Goal: Transaction & Acquisition: Purchase product/service

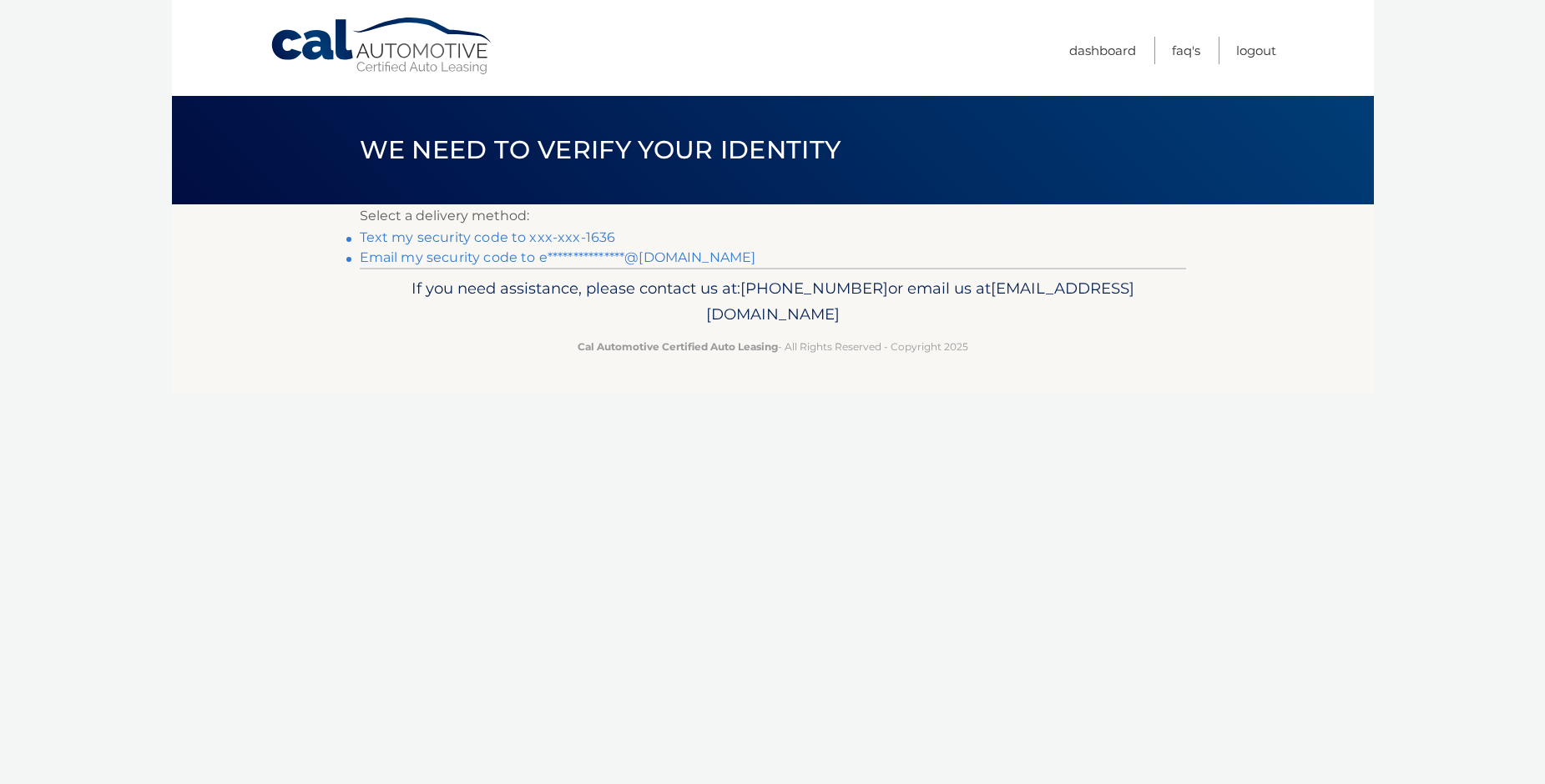
click at [576, 232] on link "Text my security code to xxx-xxx-1636" at bounding box center [488, 238] width 256 height 16
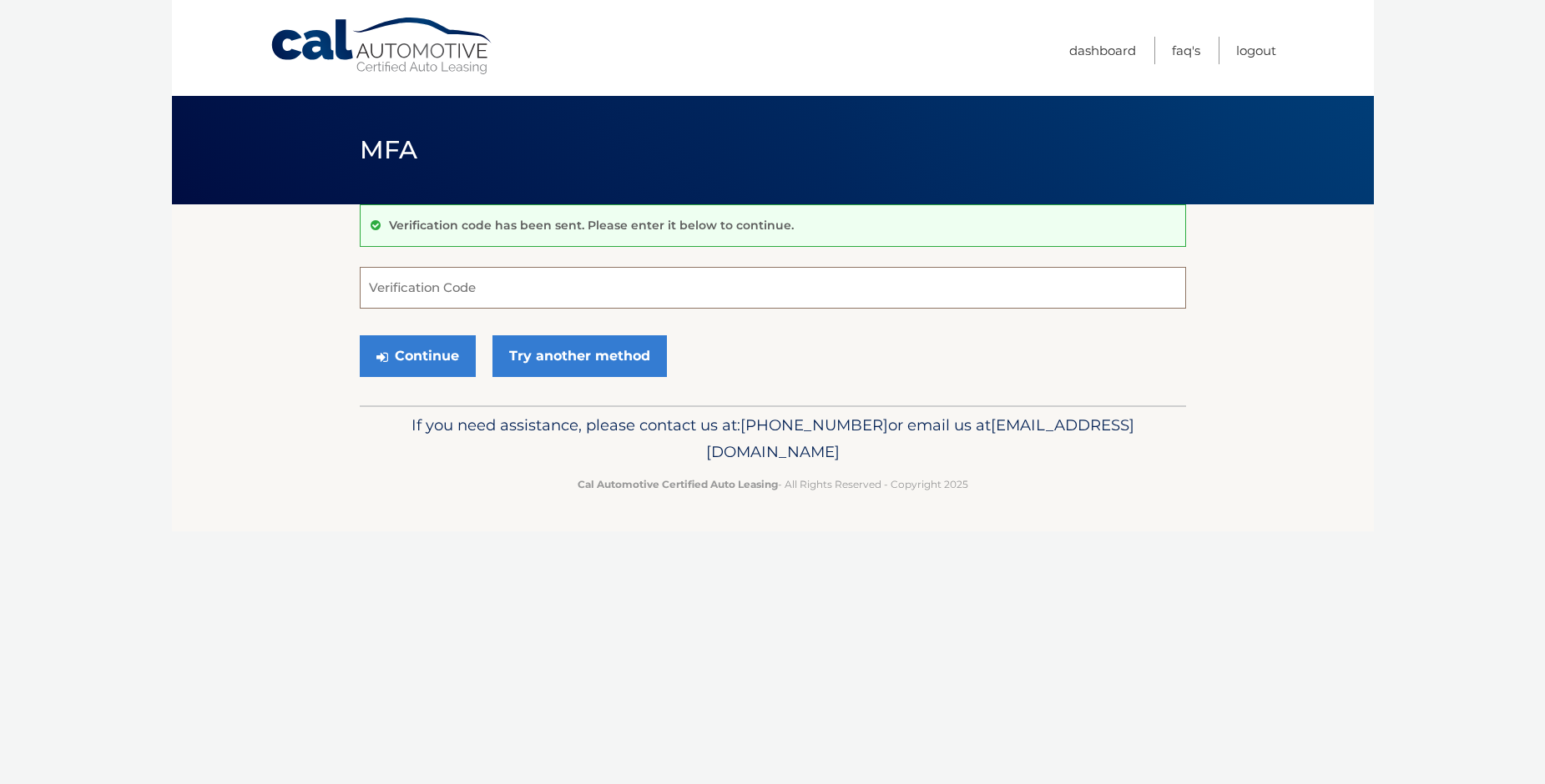
click at [480, 295] on input "Verification Code" at bounding box center [772, 287] width 827 height 41
type input "146410"
click at [431, 369] on button "Continue" at bounding box center [417, 356] width 116 height 41
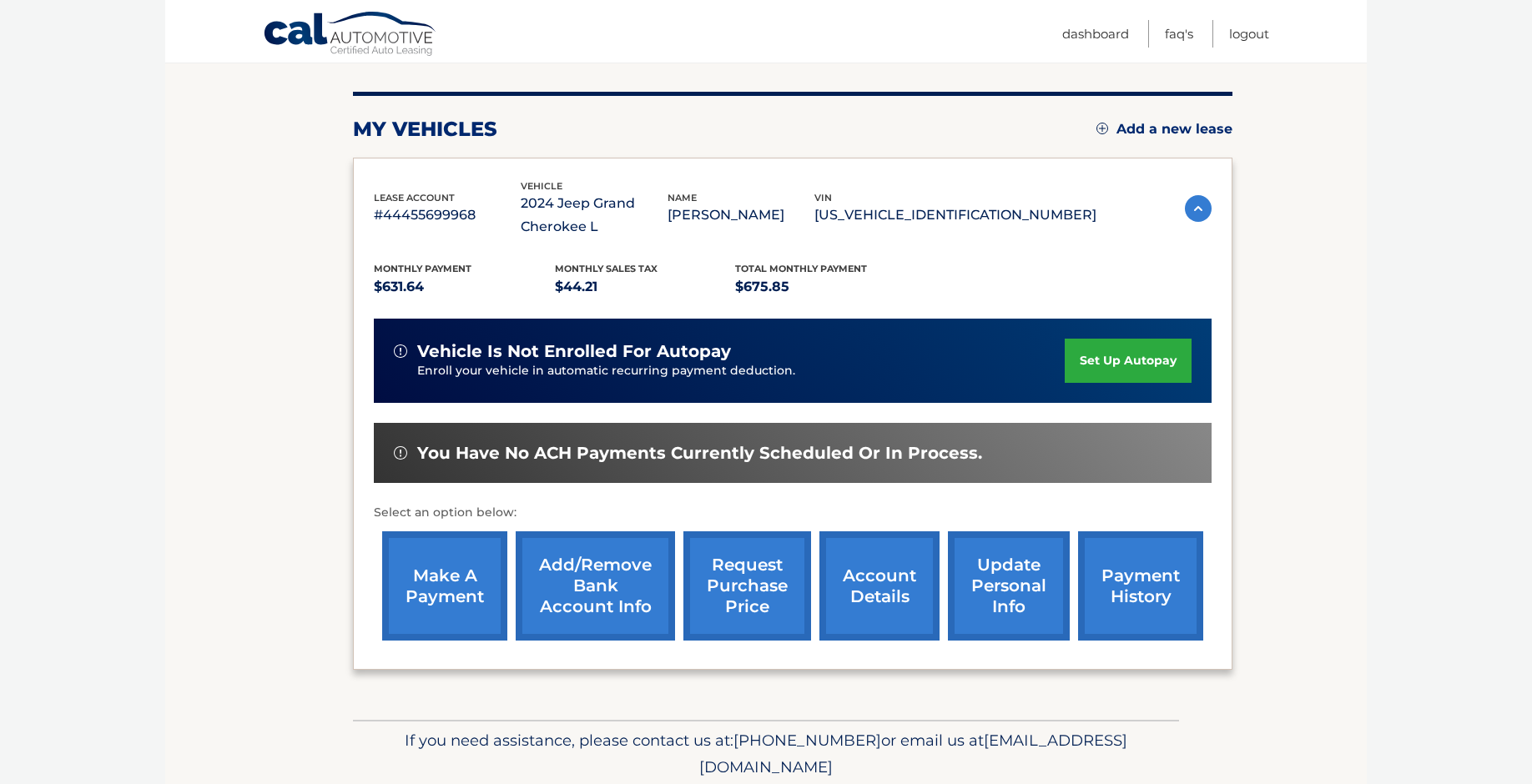
scroll to position [251, 0]
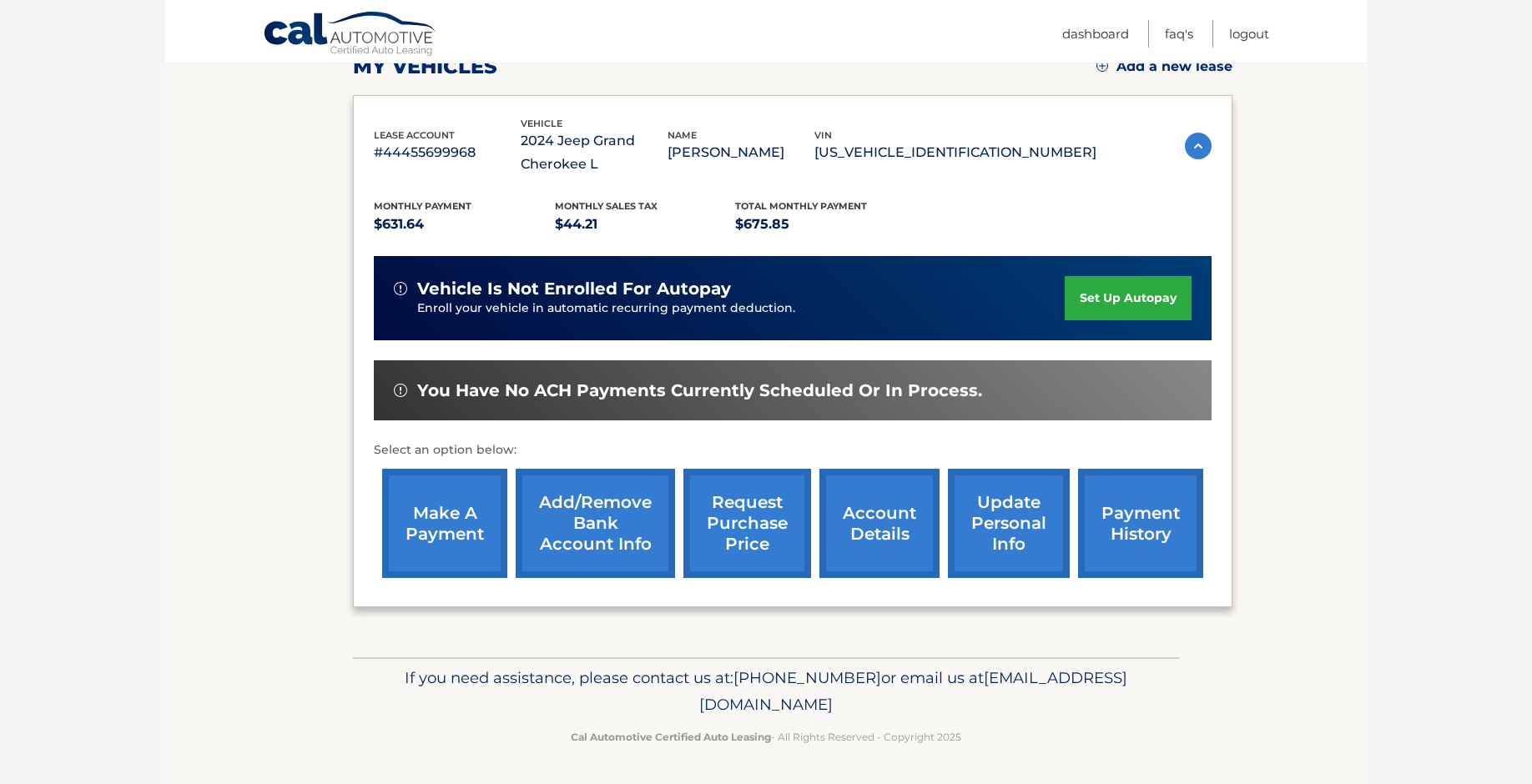
click at [397, 500] on link "make a payment" at bounding box center [444, 523] width 125 height 109
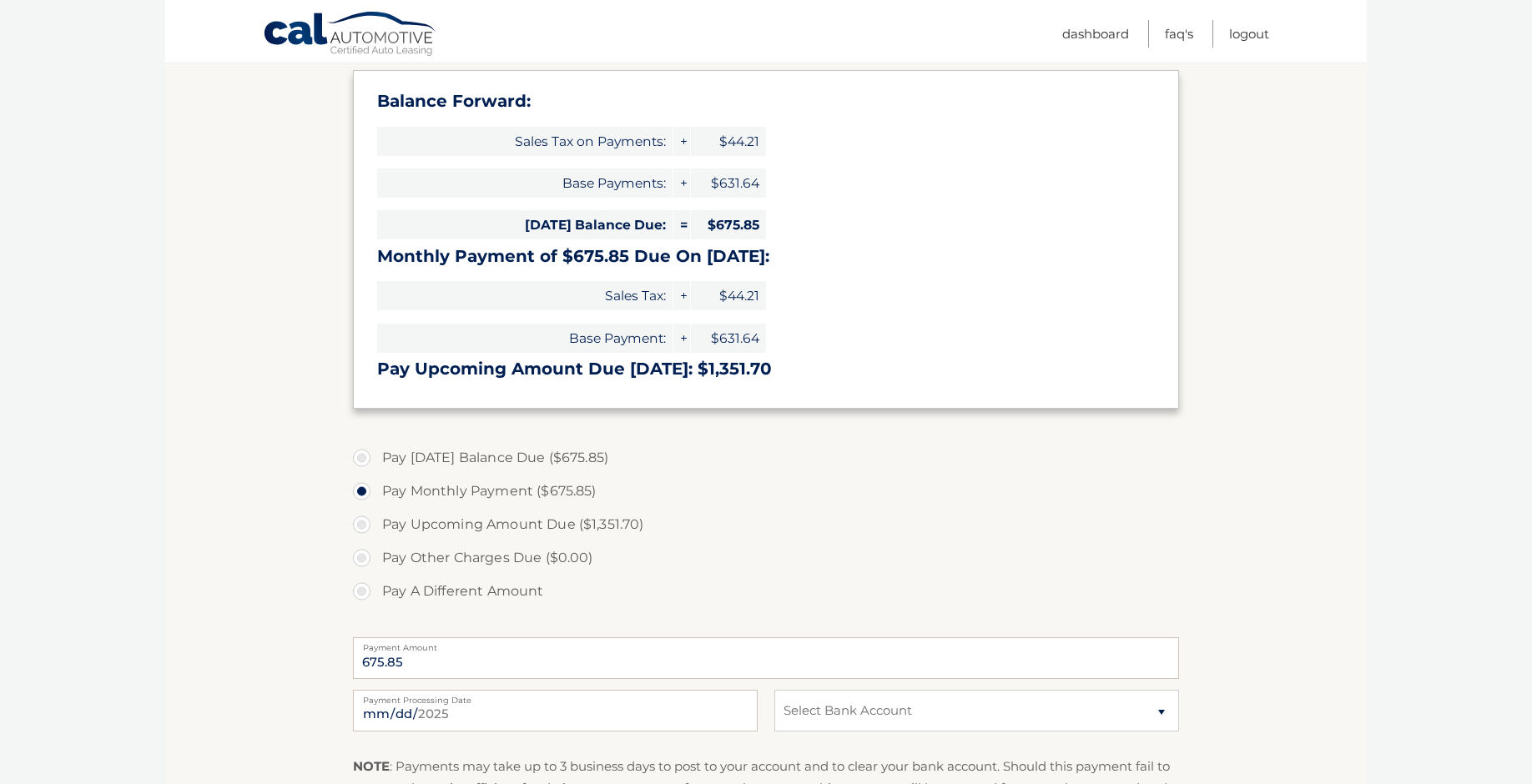
scroll to position [251, 0]
click at [344, 447] on section "Account Overview | Make a Payment Payment Information Balance Forward: Sales Ta…" at bounding box center [765, 441] width 1201 height 974
click at [362, 449] on label "Pay [DATE] Balance Due ($675.85)" at bounding box center [766, 457] width 826 height 33
click at [362, 449] on input "Pay [DATE] Balance Due ($675.85)" at bounding box center [368, 454] width 17 height 27
radio input "true"
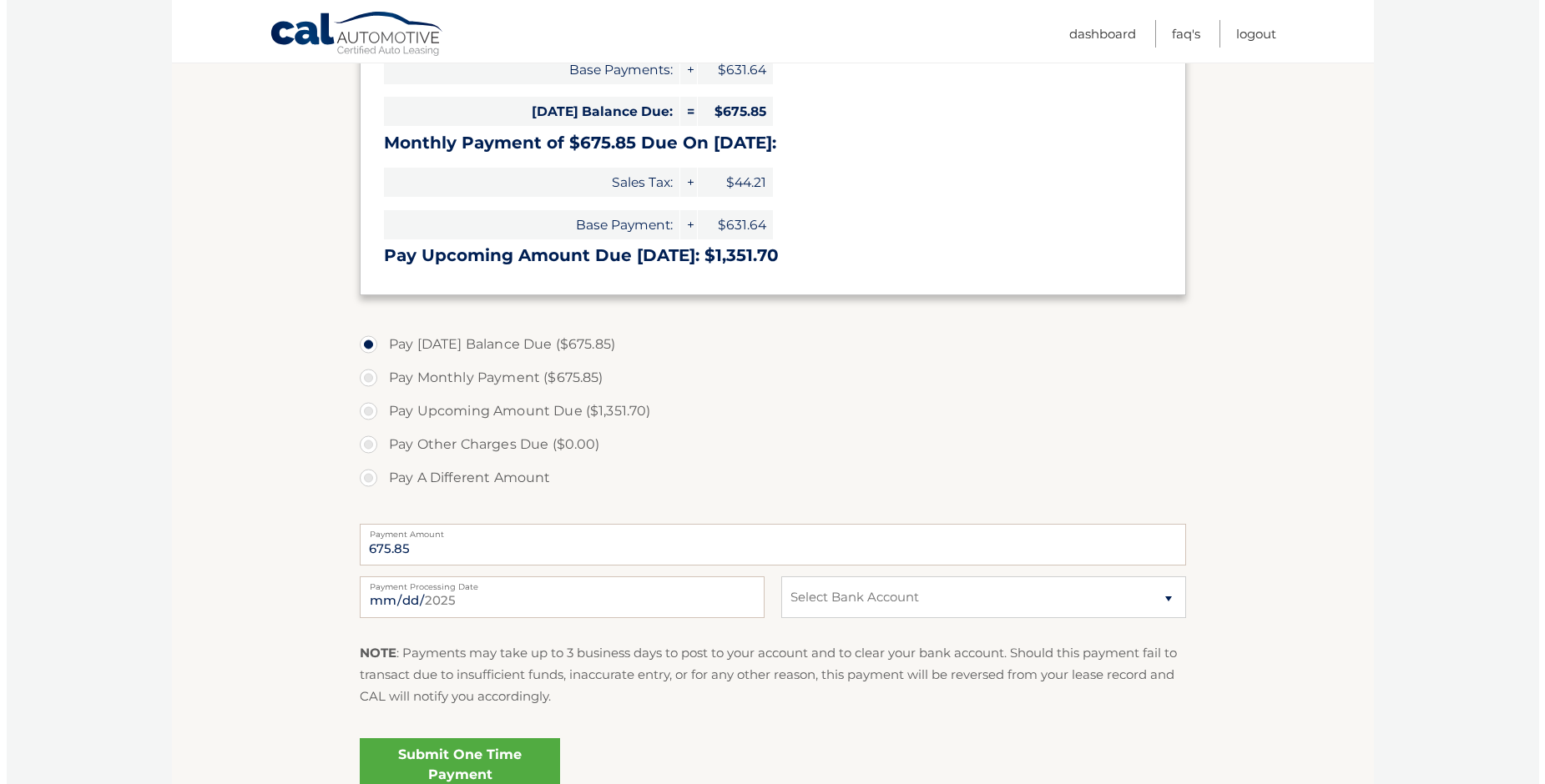
scroll to position [501, 0]
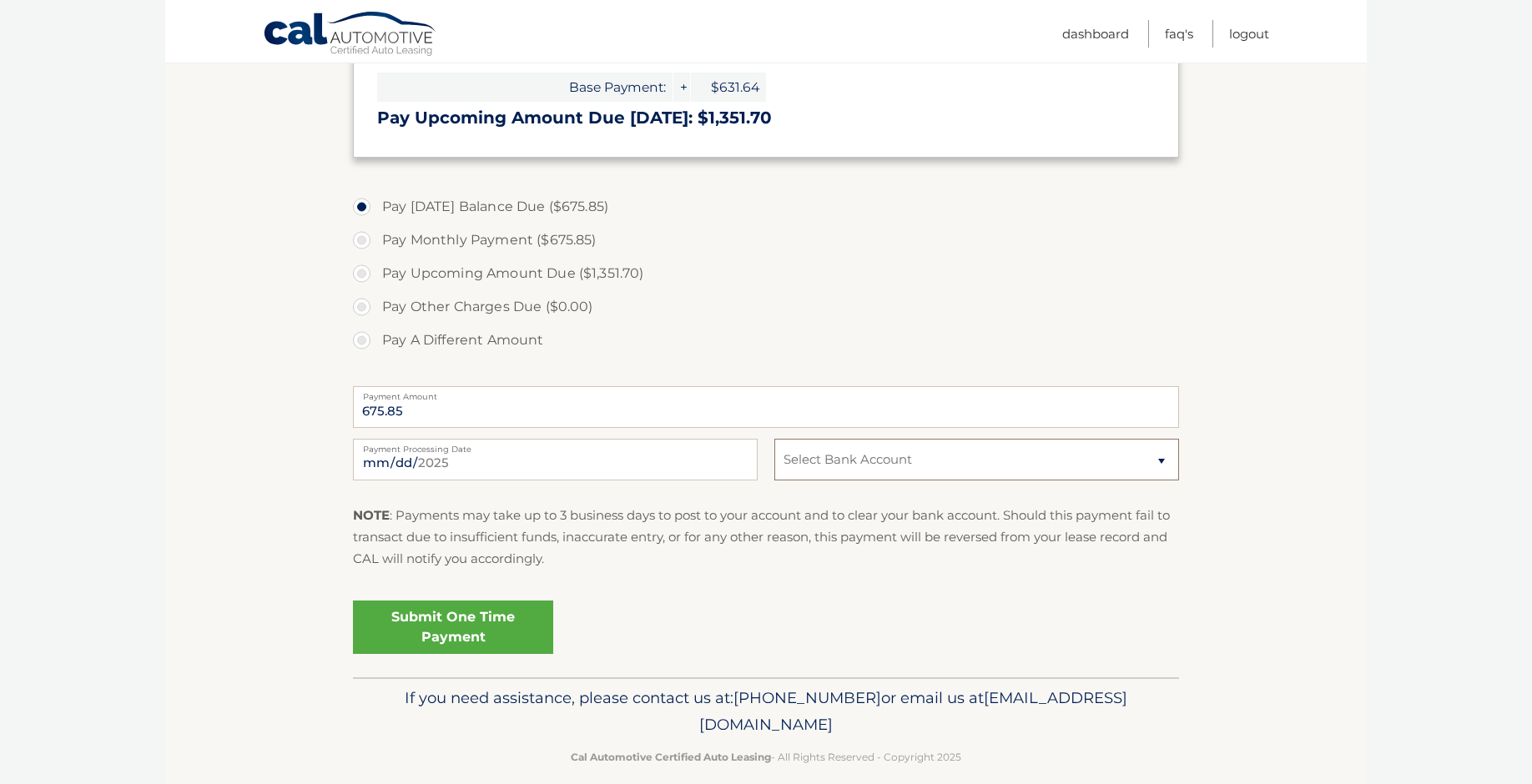
click at [970, 463] on select "Select Bank Account Checking [PERSON_NAME] FARGO BANK, NA *****5342 Checking JP…" at bounding box center [976, 460] width 405 height 41
select select "ZTExZmFmYTEtYjFjZi00YzQyLTgyNjktMDcxNjVlMTFhYjg4"
click at [774, 439] on select "Select Bank Account Checking [PERSON_NAME] FARGO BANK, NA *****5342 Checking JP…" at bounding box center [976, 460] width 405 height 41
click at [442, 639] on link "Submit One Time Payment" at bounding box center [453, 627] width 200 height 53
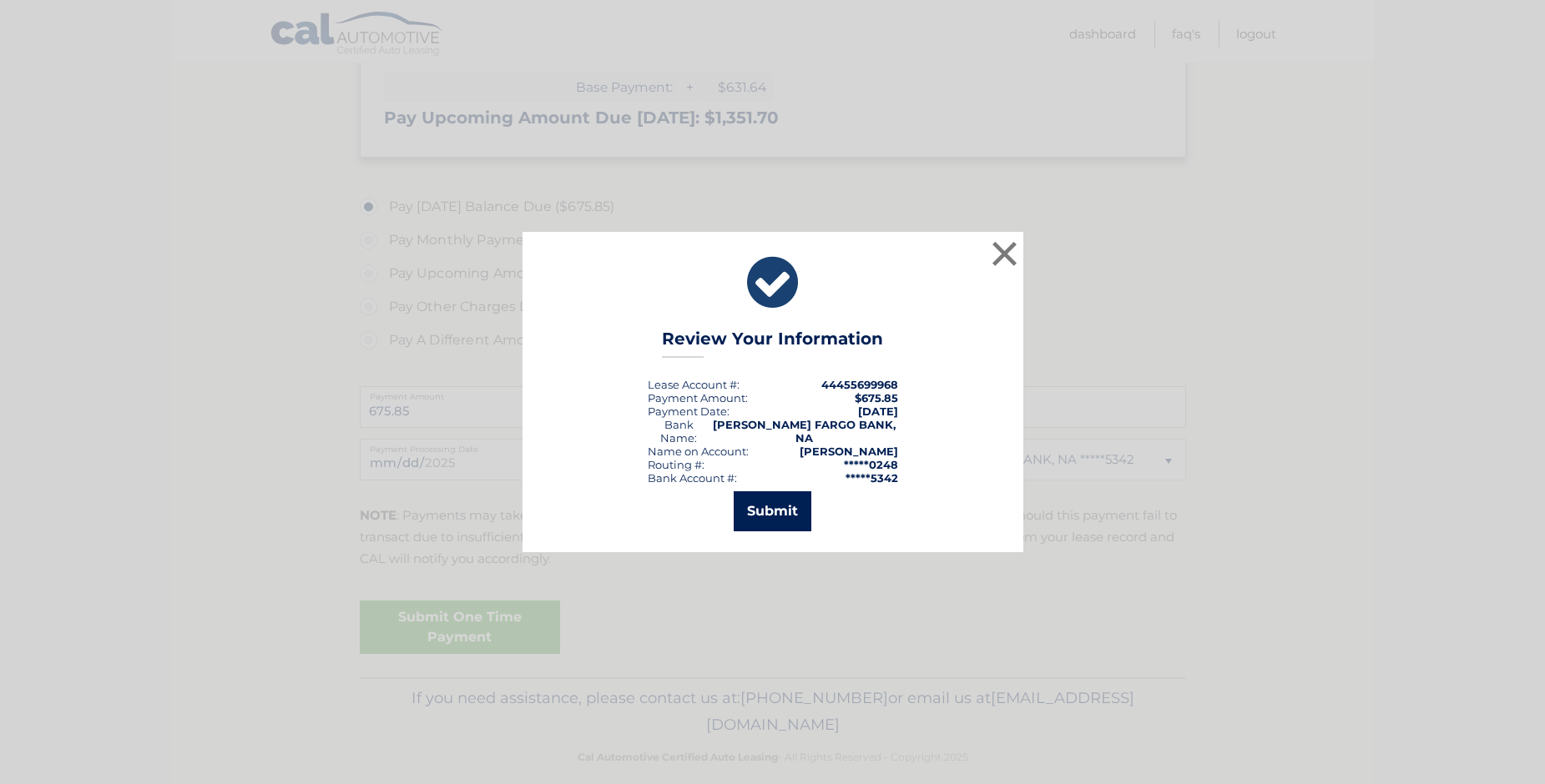
click at [778, 493] on button "Submit" at bounding box center [772, 511] width 78 height 40
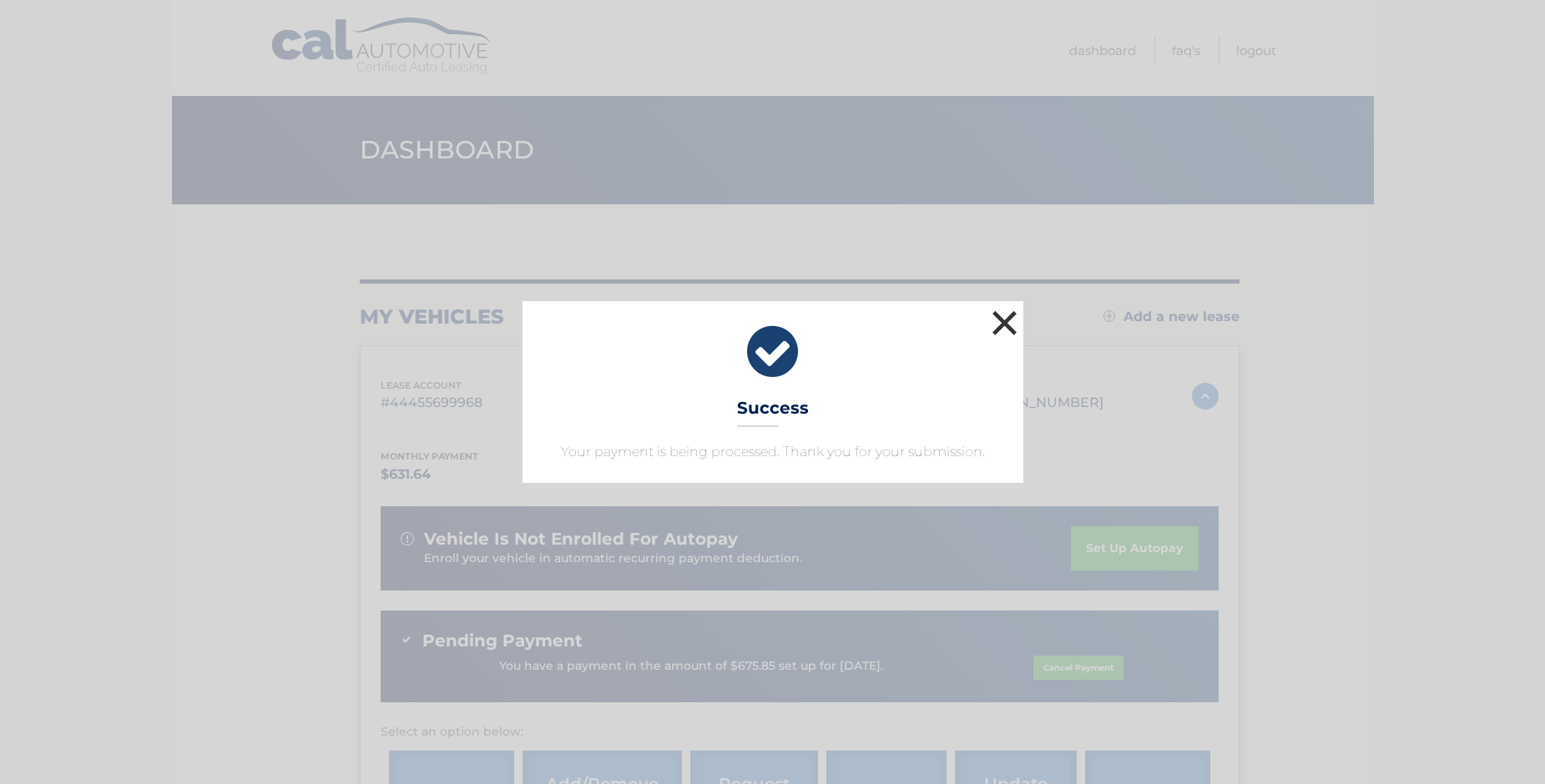
click at [1007, 326] on button "×" at bounding box center [1004, 323] width 33 height 33
